Goal: Information Seeking & Learning: Learn about a topic

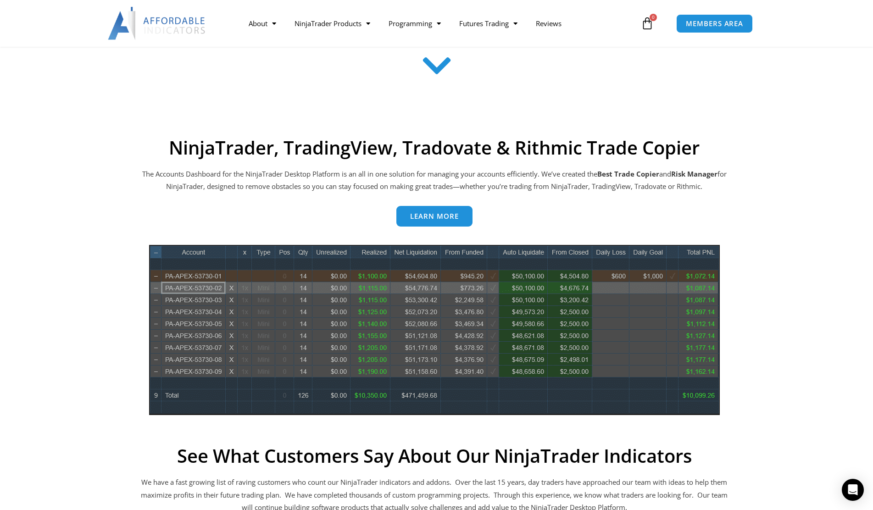
scroll to position [321, 0]
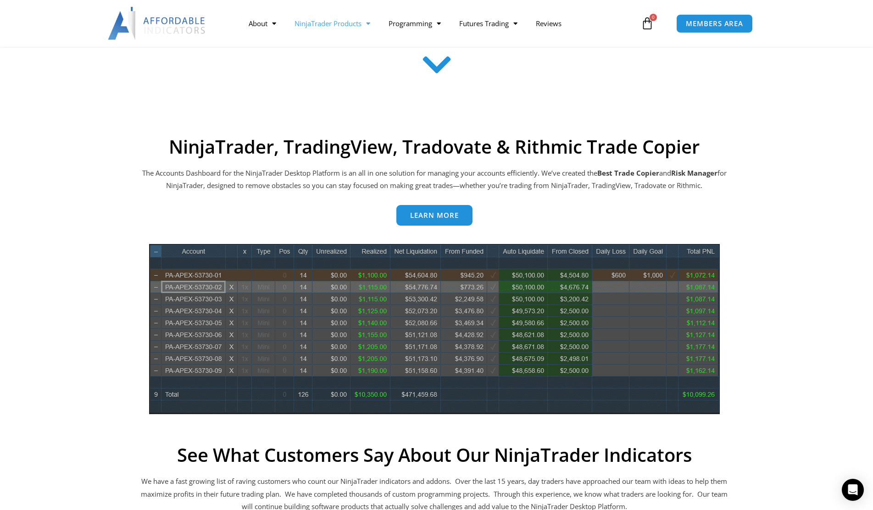
click at [365, 25] on span "Menu" at bounding box center [365, 24] width 9 height 16
click at [356, 26] on link "NinjaTrader Products" at bounding box center [332, 23] width 94 height 21
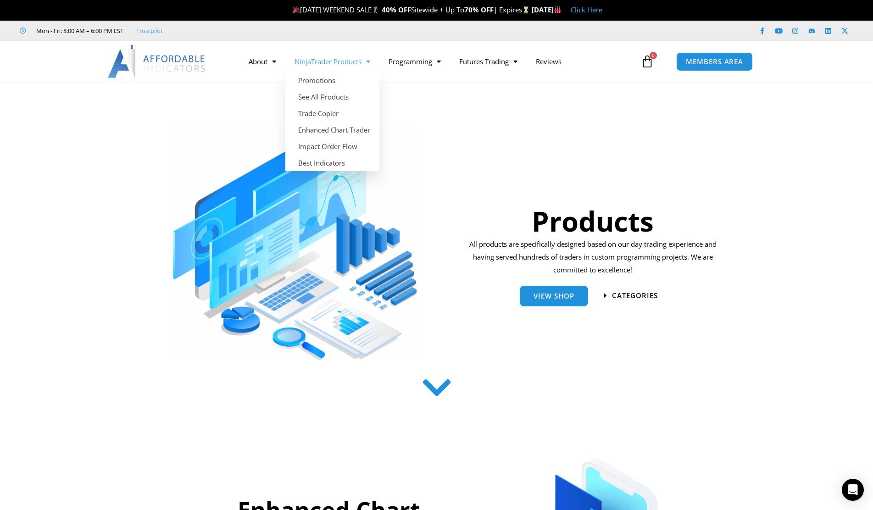
click at [343, 59] on link "NinjaTrader Products" at bounding box center [332, 61] width 94 height 21
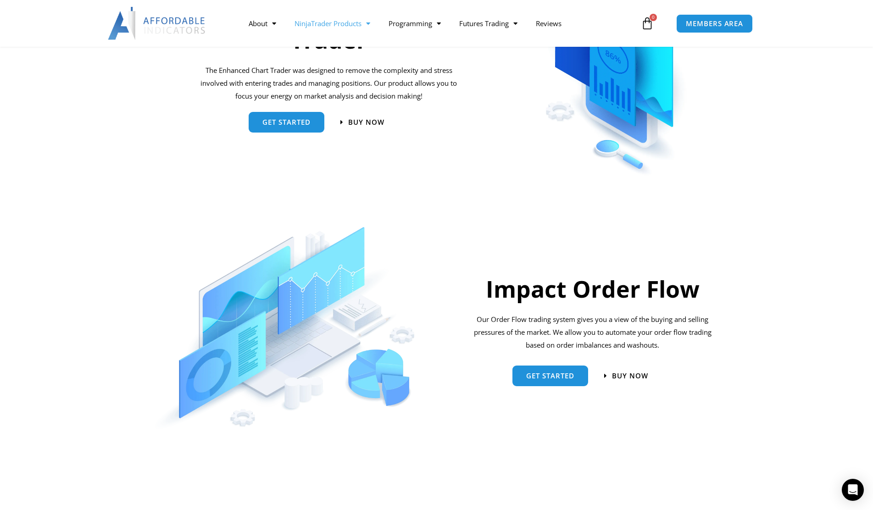
scroll to position [642, 0]
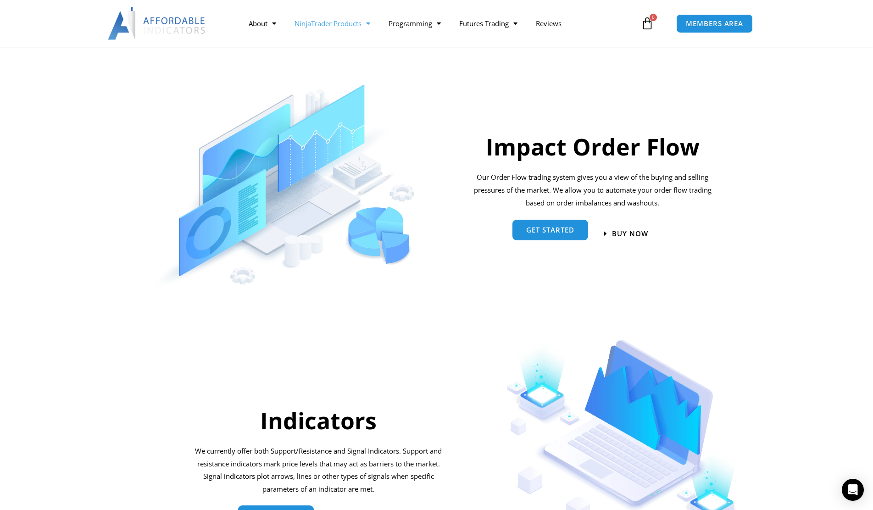
click at [563, 230] on span "Get started" at bounding box center [550, 230] width 48 height 7
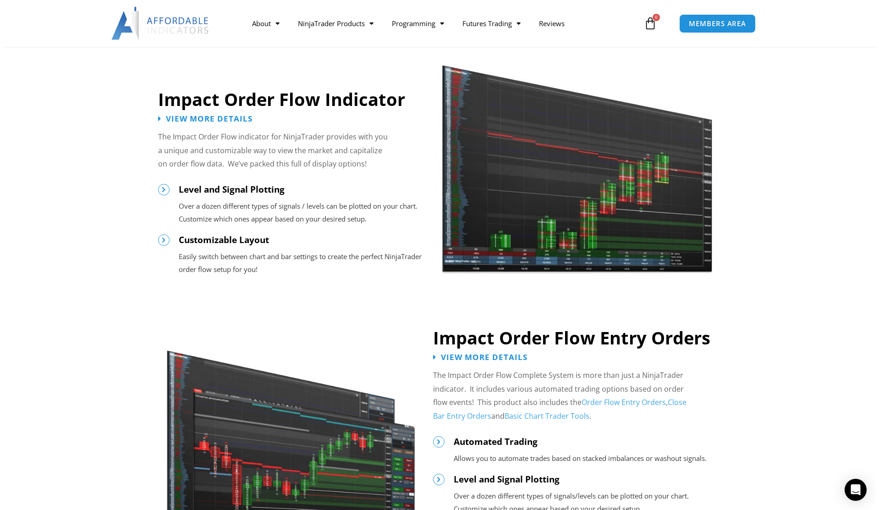
scroll to position [734, 0]
